Goal: Information Seeking & Learning: Learn about a topic

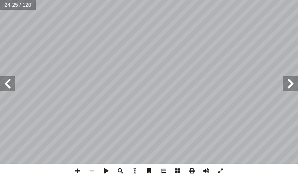
click at [7, 84] on span at bounding box center [7, 83] width 15 height 15
click at [8, 85] on span at bounding box center [7, 83] width 15 height 15
click at [78, 173] on span at bounding box center [77, 171] width 14 height 14
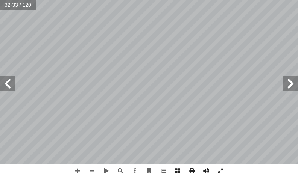
click at [137, 0] on html "الصفحة الرئيسية الصف الأول الصف الثاني الصف الثالث الصف الرابع الصف الخامس الصف…" at bounding box center [149, 25] width 298 height 51
click at [197, 51] on html "الصفحة الرئيسية الصف الأول الصف الثاني الصف الثالث الصف الرابع الصف الخامس الصف…" at bounding box center [149, 25] width 298 height 51
click at [9, 89] on span at bounding box center [7, 83] width 15 height 15
